Goal: Task Accomplishment & Management: Use online tool/utility

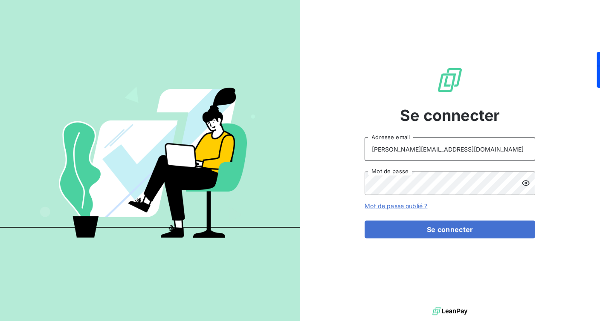
click at [469, 151] on input "[PERSON_NAME][EMAIL_ADDRESS][DOMAIN_NAME]" at bounding box center [450, 149] width 171 height 24
type input "[EMAIL_ADDRESS][DOMAIN_NAME]"
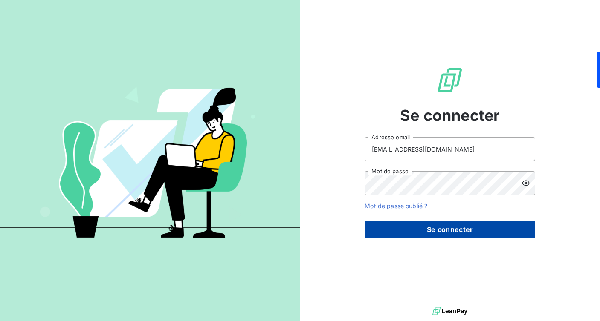
click at [448, 226] on button "Se connecter" at bounding box center [450, 230] width 171 height 18
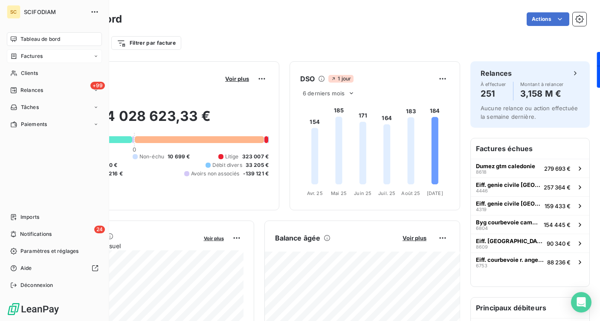
click at [40, 55] on span "Factures" at bounding box center [32, 56] width 22 height 8
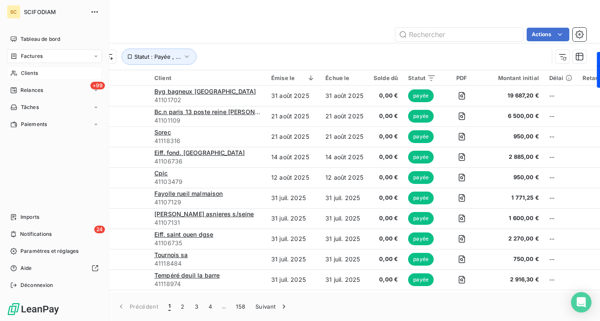
click at [35, 72] on span "Clients" at bounding box center [29, 73] width 17 height 8
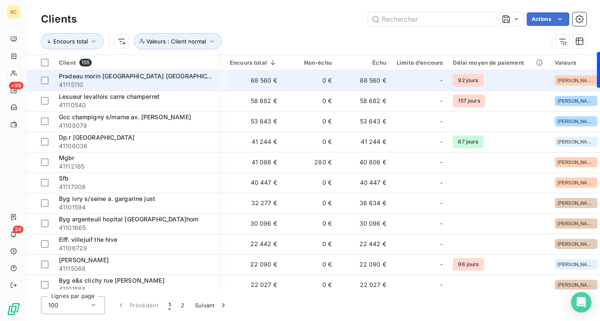
scroll to position [0, 183]
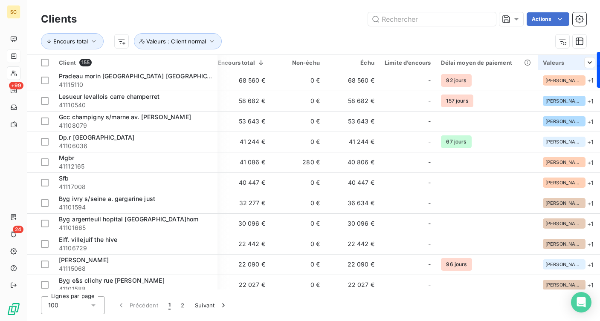
click at [553, 61] on div "Valeurs" at bounding box center [569, 62] width 52 height 7
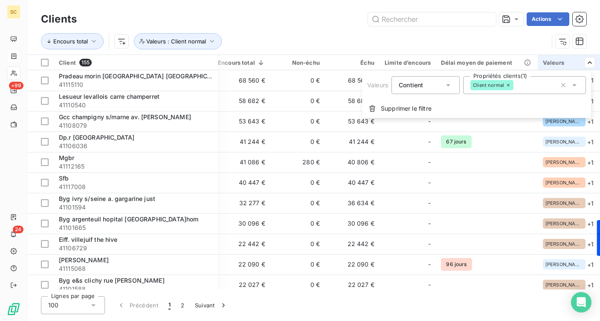
click at [576, 82] on icon at bounding box center [574, 85] width 9 height 9
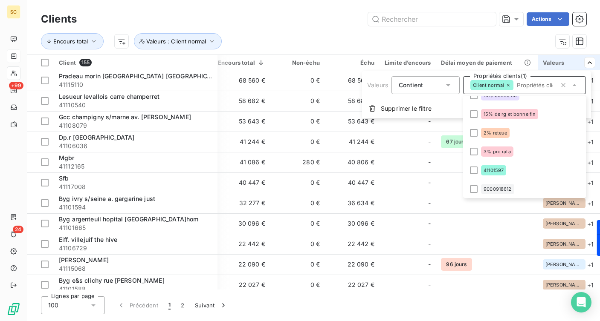
scroll to position [0, 0]
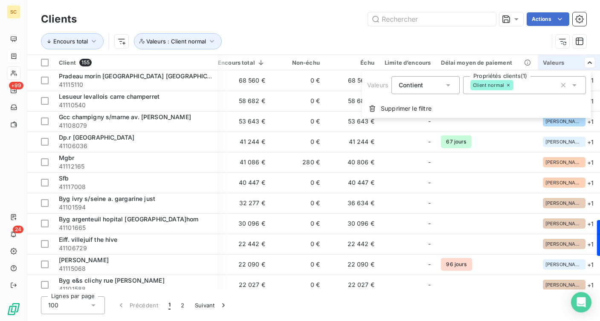
click at [448, 82] on icon at bounding box center [448, 85] width 9 height 9
click at [429, 122] on span "Ne contient pas" at bounding box center [431, 120] width 46 height 7
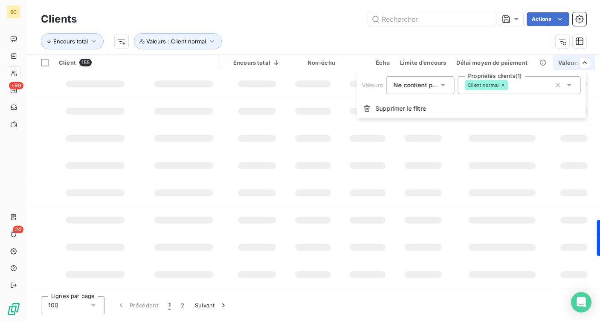
scroll to position [0, 168]
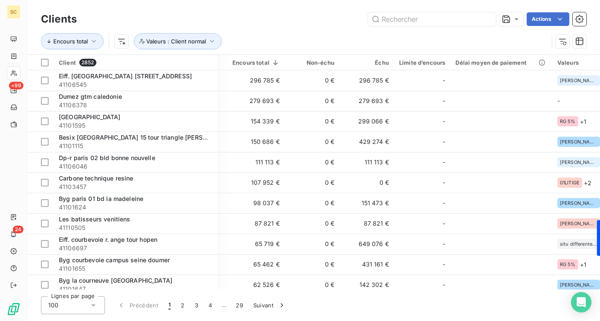
click at [435, 40] on html "SC +99 24 Clients Actions Encours total Valeurs : Client normal Client 2852 Pla…" at bounding box center [300, 160] width 600 height 321
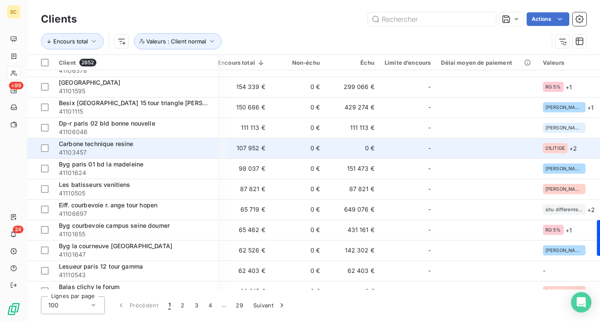
scroll to position [0, 183]
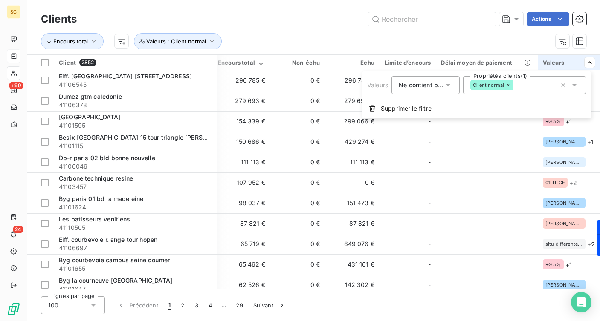
click at [574, 84] on icon at bounding box center [574, 85] width 4 height 2
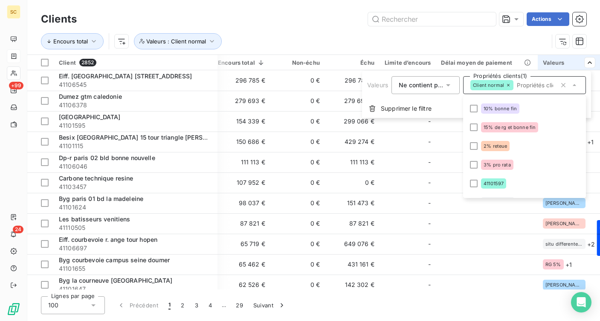
scroll to position [0, 0]
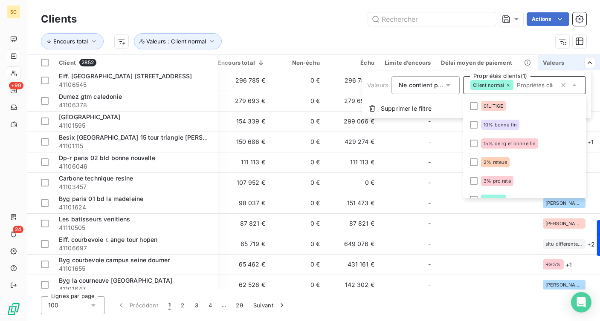
click at [508, 84] on icon at bounding box center [508, 85] width 5 height 5
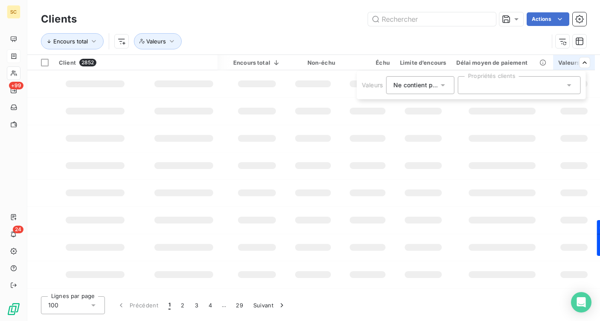
scroll to position [0, 168]
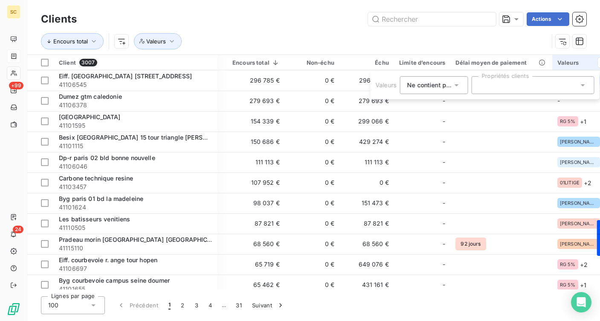
click at [584, 85] on icon at bounding box center [583, 85] width 4 height 2
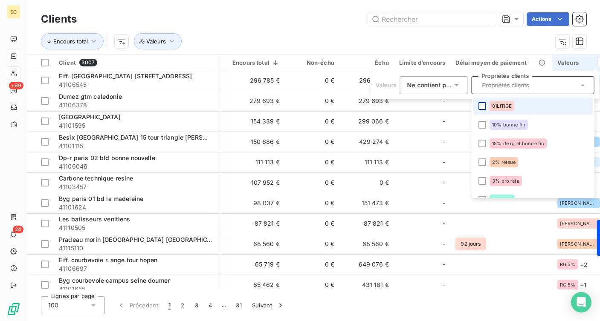
click at [481, 105] on div at bounding box center [482, 106] width 8 height 8
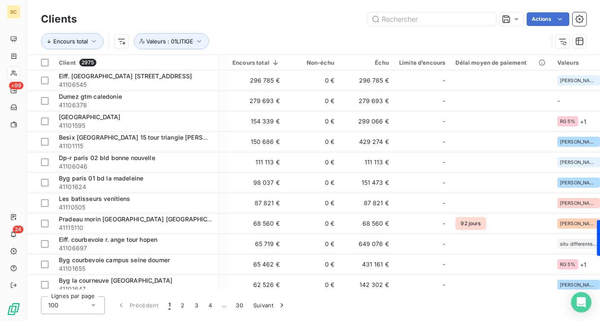
click at [488, 35] on html "SC +99 24 Clients Actions Encours total Valeurs : 01LITIGE Client 2975 Plan de …" at bounding box center [300, 160] width 600 height 321
click at [567, 62] on div "Valeurs" at bounding box center [583, 62] width 52 height 7
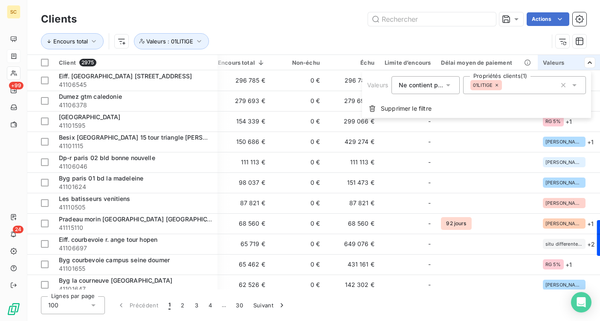
click at [438, 84] on span "Ne contient pas" at bounding box center [422, 84] width 46 height 7
click at [435, 106] on li "Contient" at bounding box center [426, 105] width 70 height 15
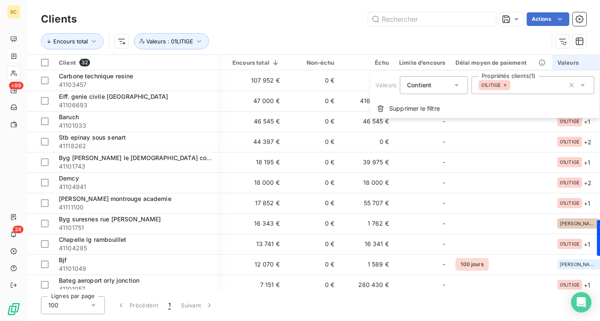
click at [404, 48] on html "SC +99 24 Clients Actions Encours total Valeurs : 01LITIGE Client 32 Plan de re…" at bounding box center [300, 160] width 600 height 321
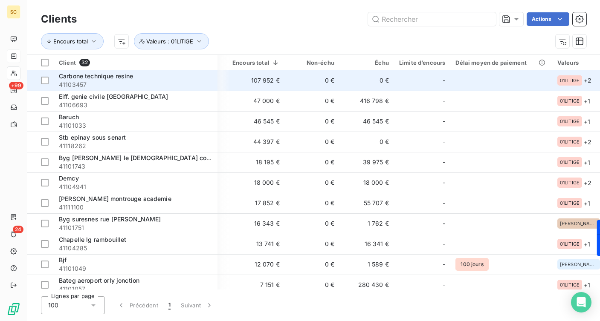
click at [116, 81] on span "41103457" at bounding box center [135, 85] width 153 height 9
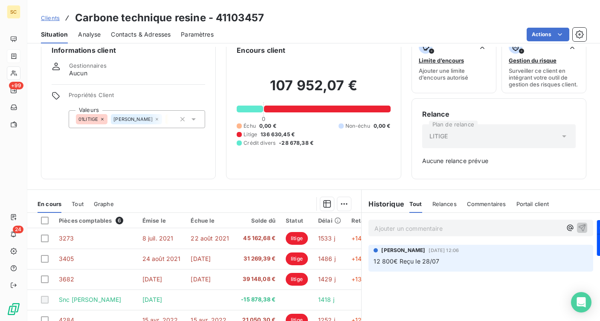
scroll to position [99, 0]
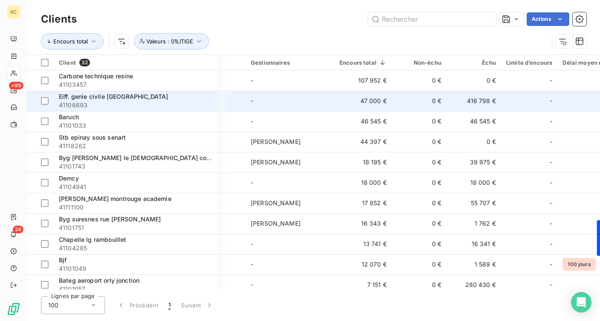
scroll to position [0, 178]
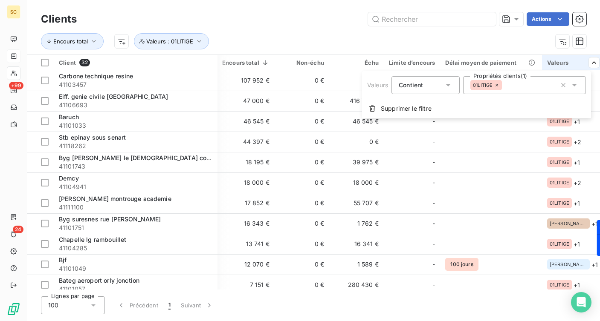
click at [440, 83] on div "Contient is" at bounding box center [421, 85] width 45 height 12
click at [431, 121] on span "Ne contient pas" at bounding box center [431, 120] width 46 height 7
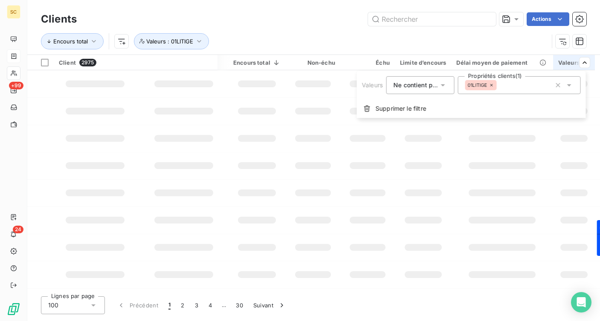
scroll to position [0, 168]
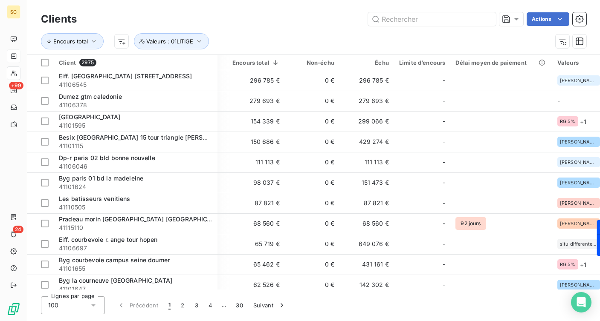
click at [406, 41] on html "SC +99 24 Clients Actions Encours total Valeurs : 01LITIGE Client 2975 Plan de …" at bounding box center [300, 160] width 600 height 321
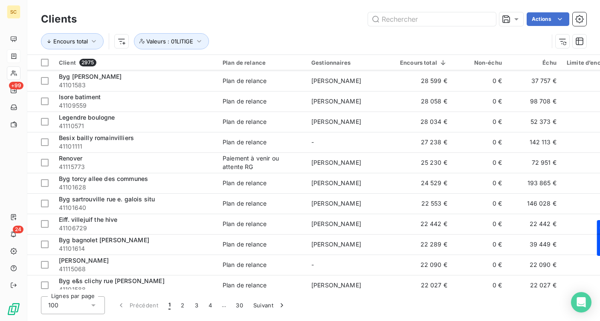
scroll to position [740, 0]
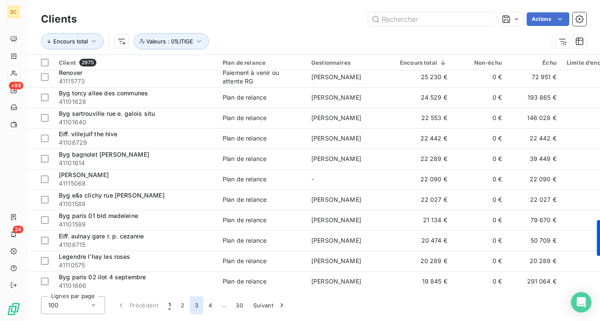
click at [196, 308] on button "3" at bounding box center [197, 306] width 14 height 18
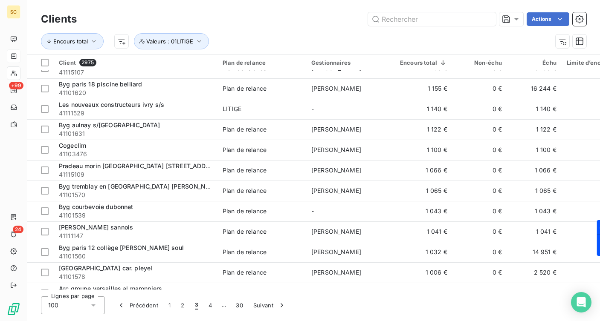
scroll to position [0, 0]
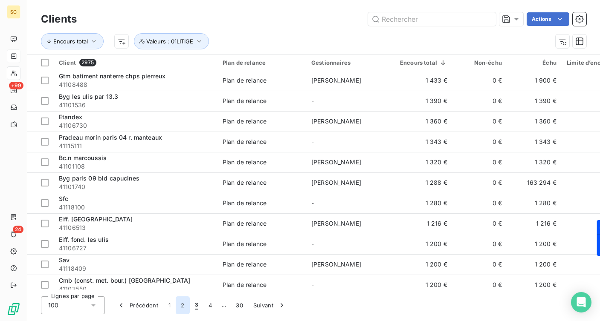
click at [179, 306] on button "2" at bounding box center [183, 306] width 14 height 18
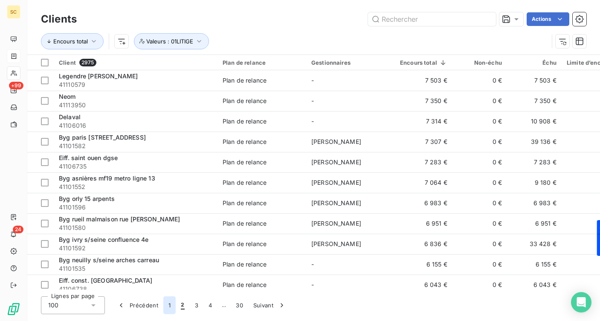
click at [169, 304] on button "1" at bounding box center [169, 306] width 12 height 18
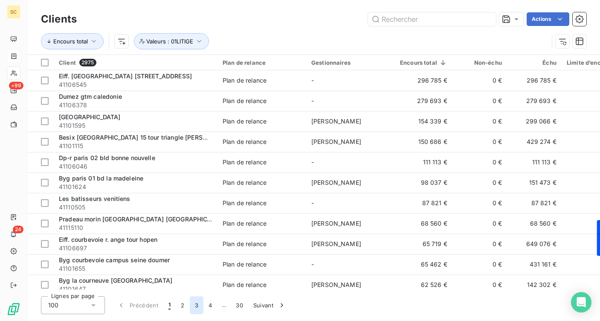
click at [194, 303] on button "3" at bounding box center [197, 306] width 14 height 18
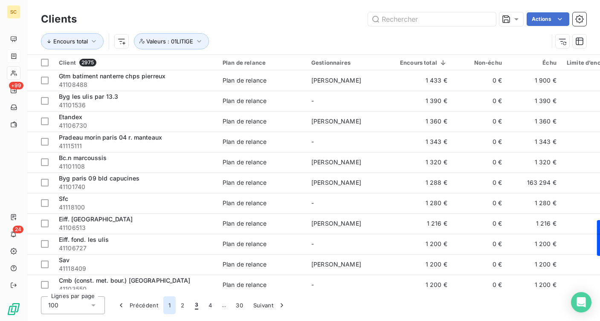
click at [167, 307] on button "1" at bounding box center [169, 306] width 12 height 18
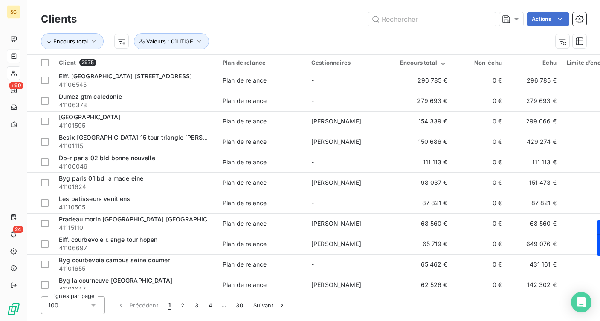
click at [275, 26] on div "Clients Actions" at bounding box center [313, 19] width 545 height 18
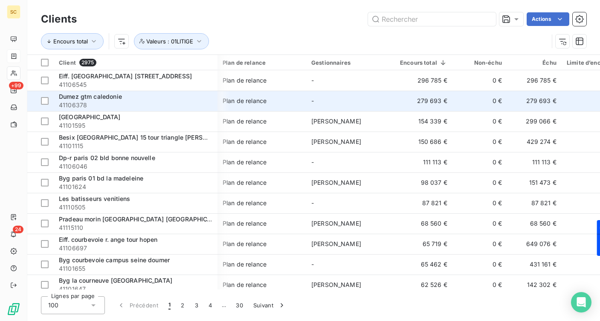
scroll to position [0, 183]
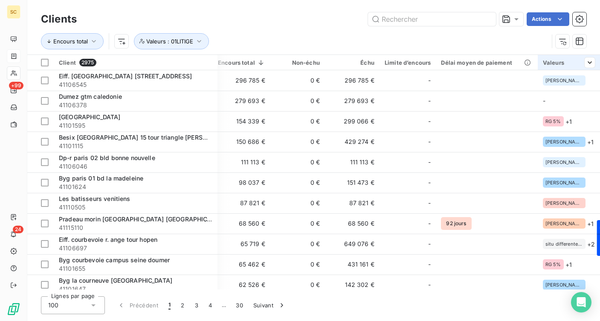
click at [553, 61] on div "Valeurs" at bounding box center [569, 62] width 52 height 7
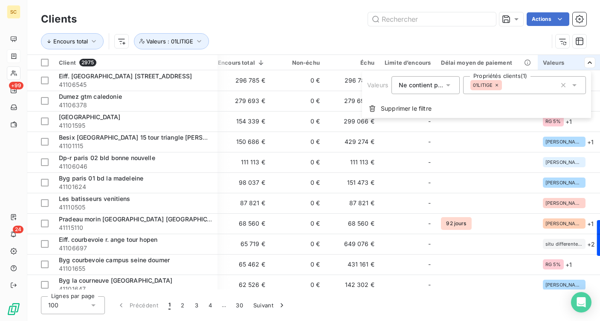
click at [443, 86] on span "Ne contient pas" at bounding box center [422, 84] width 46 height 7
click at [428, 103] on span "Contient" at bounding box center [420, 104] width 24 height 7
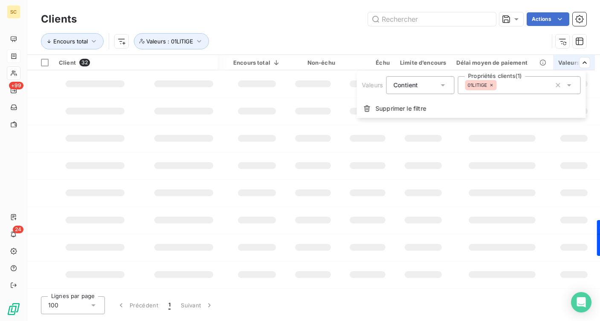
scroll to position [0, 168]
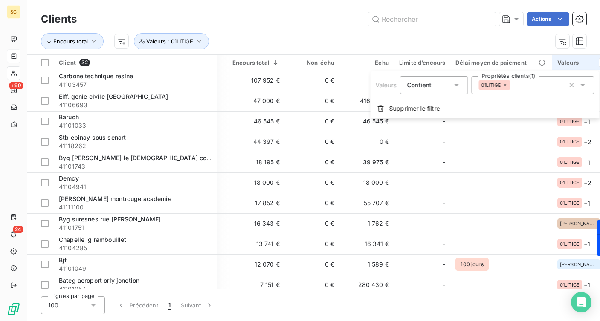
click at [447, 38] on html "SC +99 24 Clients Actions Encours total Valeurs : 01LITIGE Client 32 Plan de re…" at bounding box center [300, 160] width 600 height 321
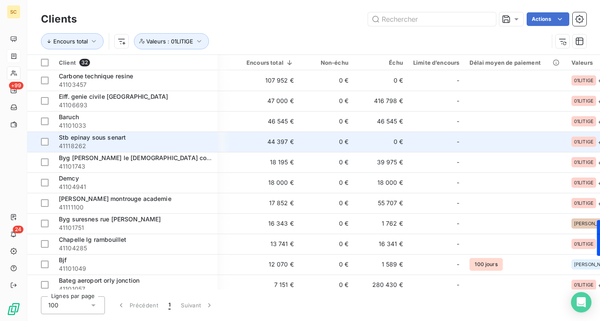
scroll to position [0, 0]
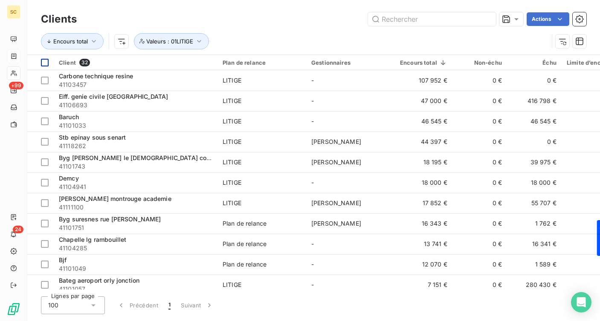
click at [43, 62] on div at bounding box center [45, 63] width 8 height 8
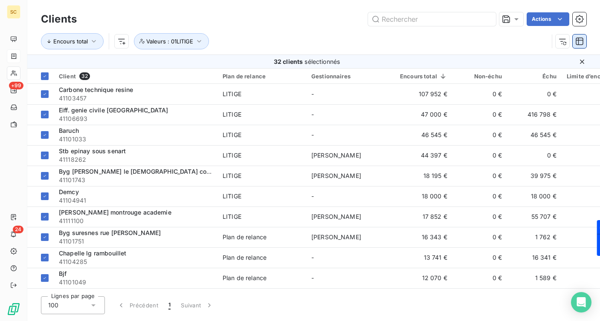
click at [581, 41] on icon "button" at bounding box center [579, 41] width 9 height 9
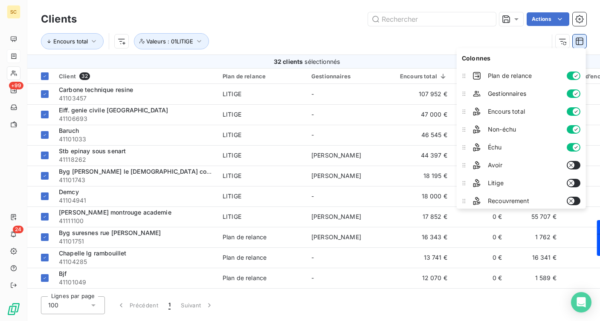
click at [581, 41] on icon "button" at bounding box center [579, 41] width 9 height 9
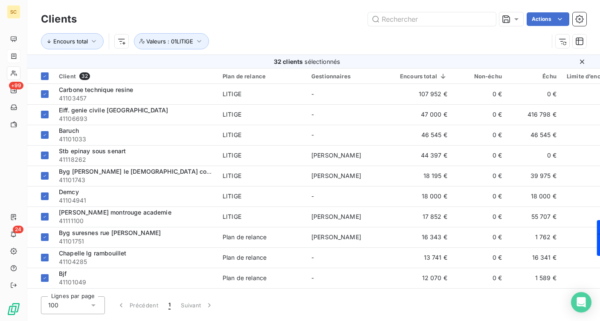
click at [309, 36] on div "Encours total Valeurs : 01LITIGE" at bounding box center [294, 41] width 507 height 16
click at [582, 17] on icon "button" at bounding box center [579, 19] width 9 height 9
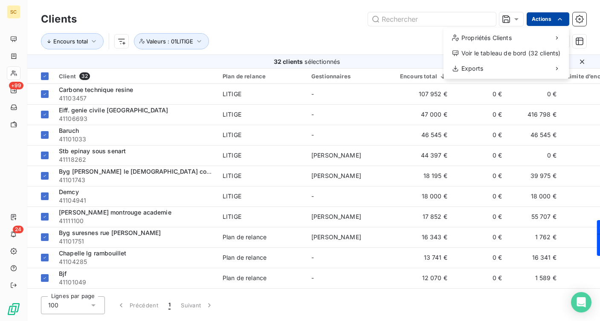
click at [562, 23] on html "SC +99 24 Clients Actions Propriétés Clients Voir le tableau de bord (32 client…" at bounding box center [300, 160] width 600 height 321
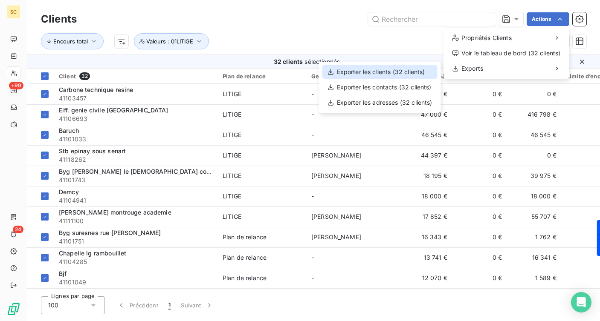
click at [421, 71] on div "Exporter les clients (32 clients)" at bounding box center [379, 72] width 115 height 14
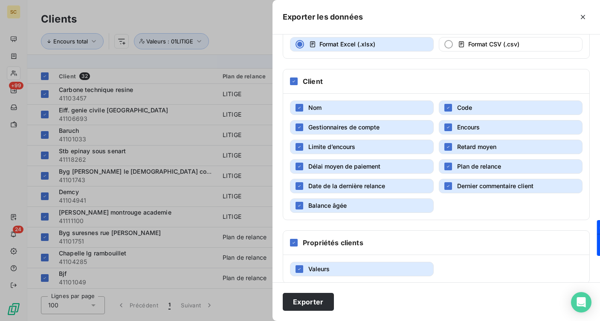
scroll to position [83, 0]
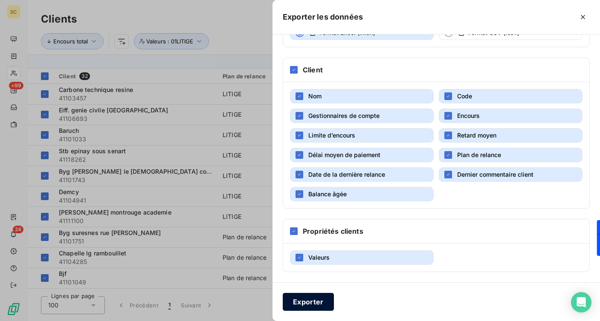
click at [324, 301] on button "Exporter" at bounding box center [308, 302] width 51 height 18
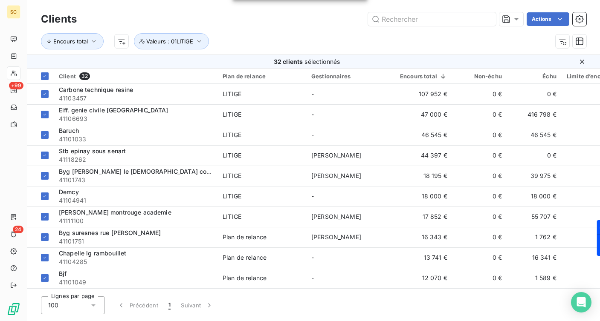
click at [196, 14] on div "Actions" at bounding box center [336, 19] width 499 height 14
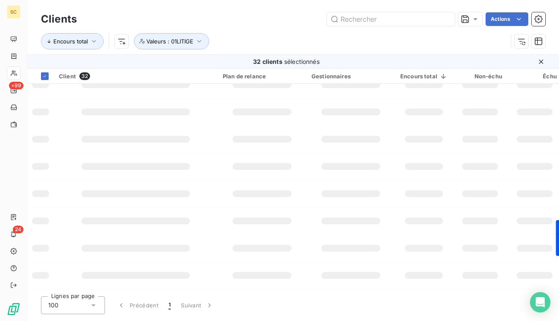
scroll to position [452, 0]
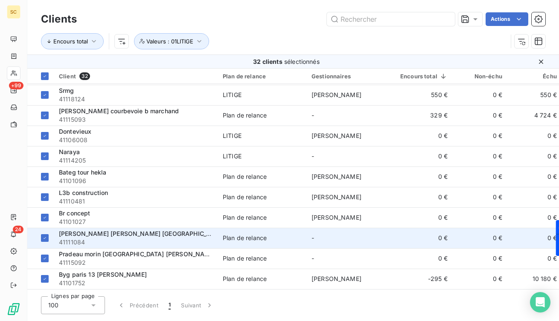
click at [103, 231] on span "[PERSON_NAME] [PERSON_NAME] [GEOGRAPHIC_DATA] 16" at bounding box center [145, 233] width 173 height 7
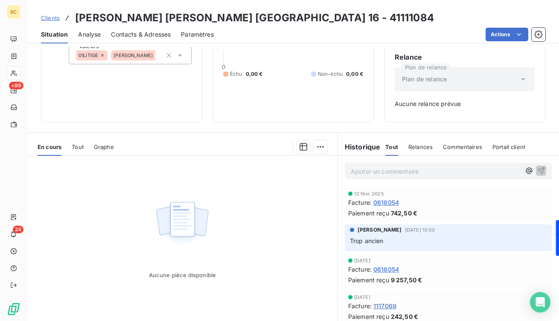
scroll to position [106, 0]
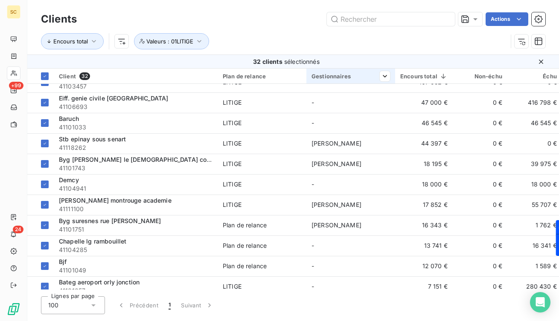
scroll to position [23, 0]
